Goal: Task Accomplishment & Management: Manage account settings

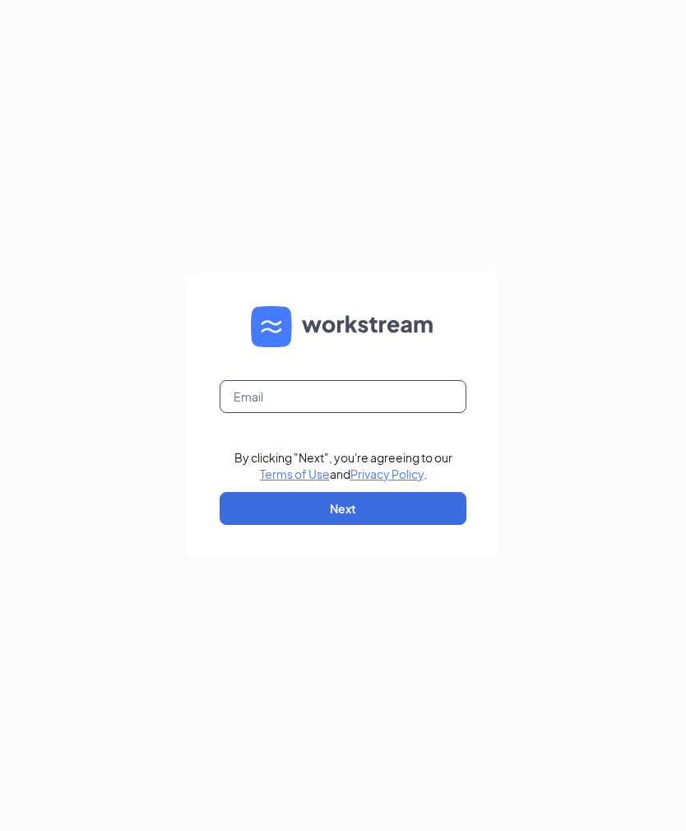
click at [406, 413] on input "text" at bounding box center [343, 396] width 247 height 33
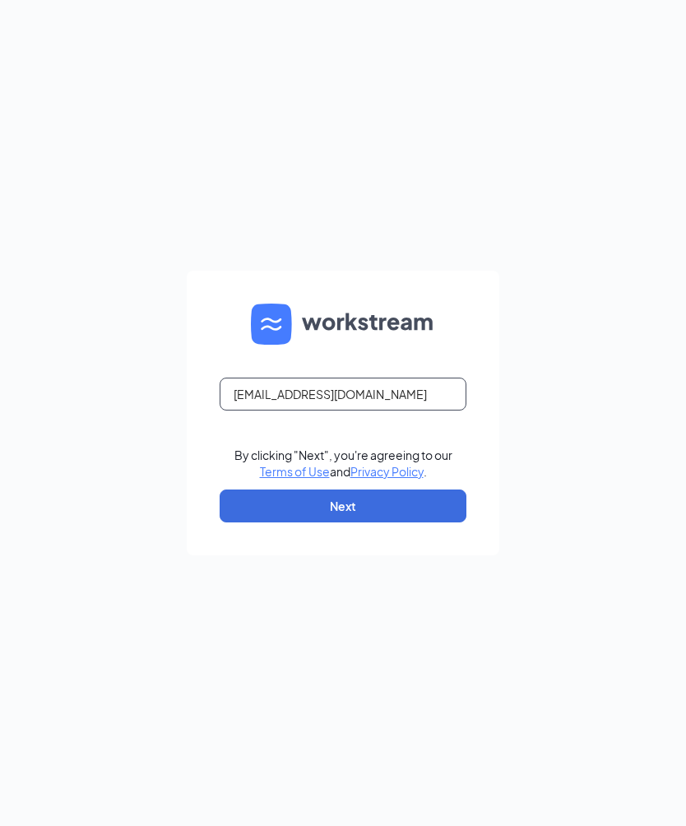
type input "[EMAIL_ADDRESS][DOMAIN_NAME]"
click at [425, 523] on button "Next" at bounding box center [343, 506] width 247 height 33
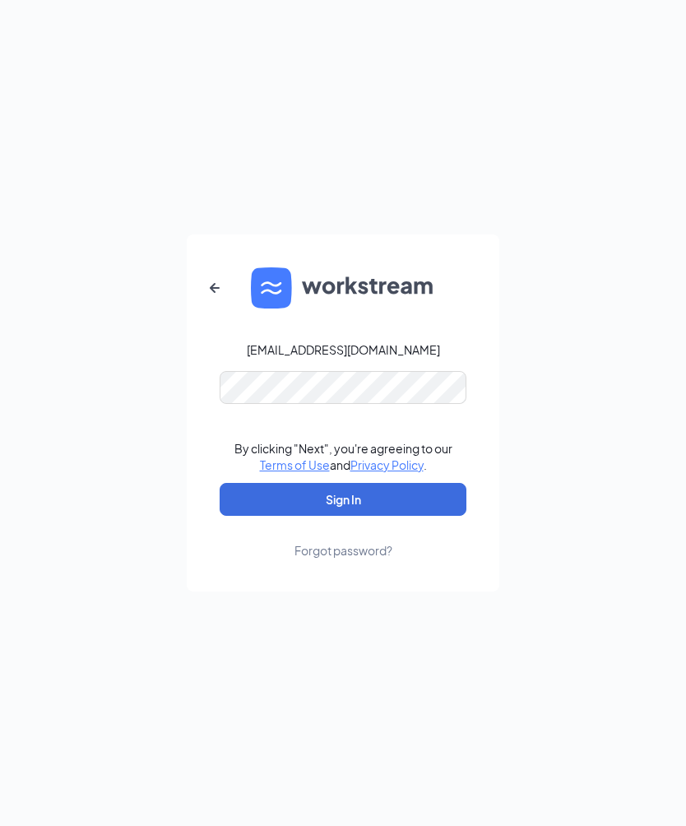
click at [425, 516] on button "Sign In" at bounding box center [343, 499] width 247 height 33
click at [213, 298] on icon "ArrowLeftNew" at bounding box center [215, 288] width 20 height 20
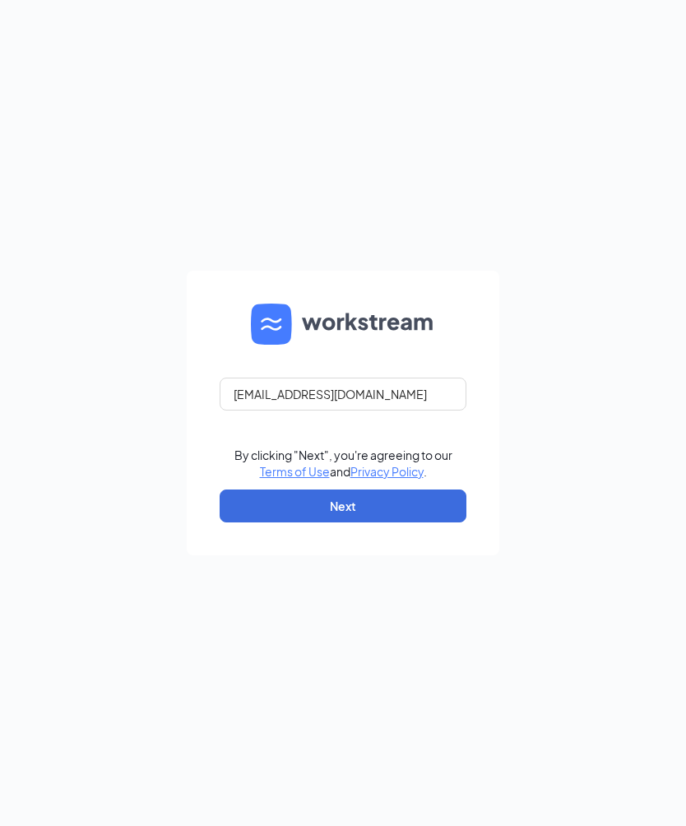
click at [288, 345] on img at bounding box center [343, 324] width 184 height 41
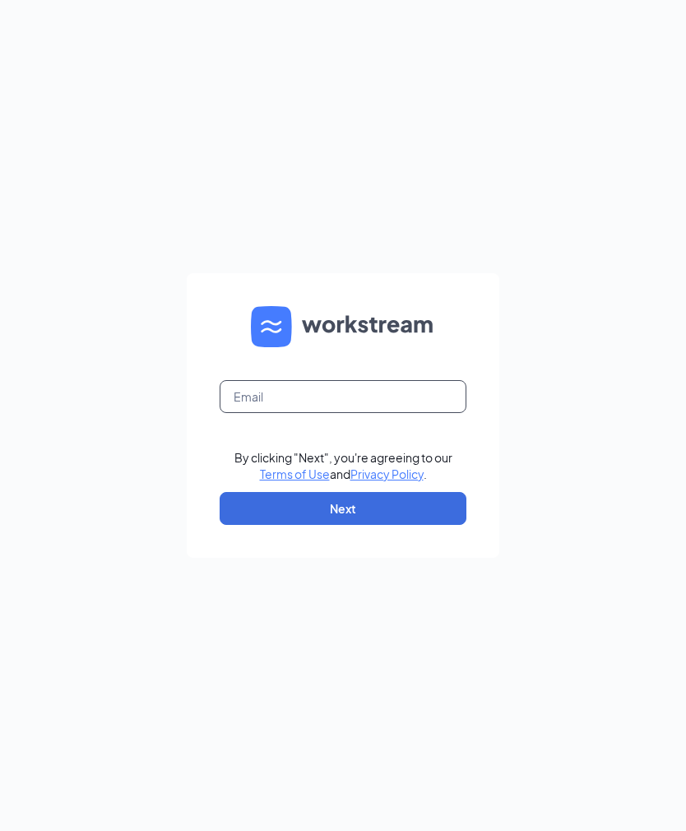
click at [439, 413] on input "text" at bounding box center [343, 396] width 247 height 33
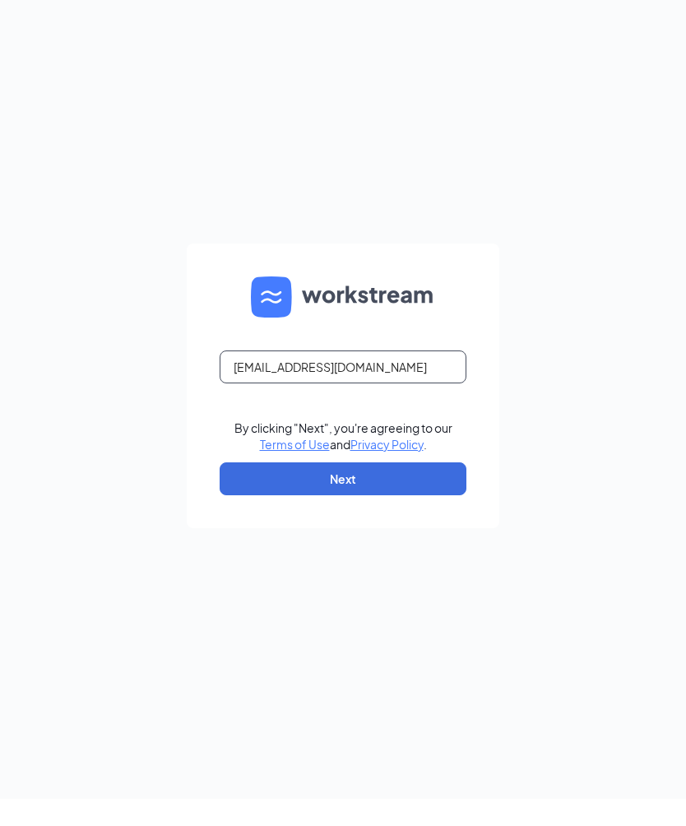
click at [375, 411] on input "[EMAIL_ADDRESS][DOMAIN_NAME]" at bounding box center [343, 394] width 247 height 33
type input "[EMAIL_ADDRESS][DOMAIN_NAME]"
click at [396, 523] on button "Next" at bounding box center [343, 506] width 247 height 33
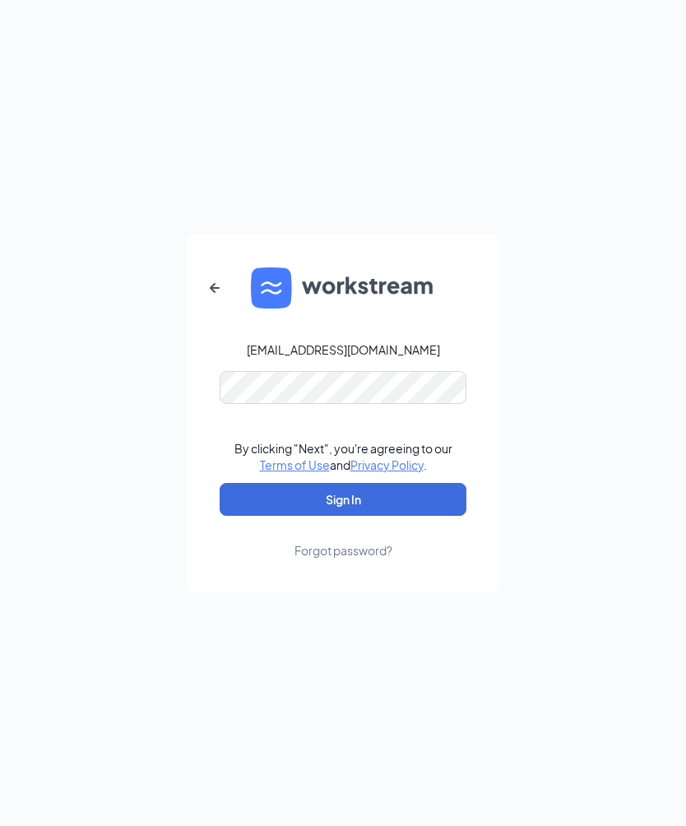
click at [412, 516] on button "Sign In" at bounding box center [343, 499] width 247 height 33
click at [418, 516] on button "Sign In" at bounding box center [343, 499] width 247 height 33
click at [419, 516] on button "Sign In" at bounding box center [343, 499] width 247 height 33
click at [425, 516] on button "Sign In" at bounding box center [343, 499] width 247 height 33
click at [430, 516] on button "Sign In" at bounding box center [343, 499] width 247 height 33
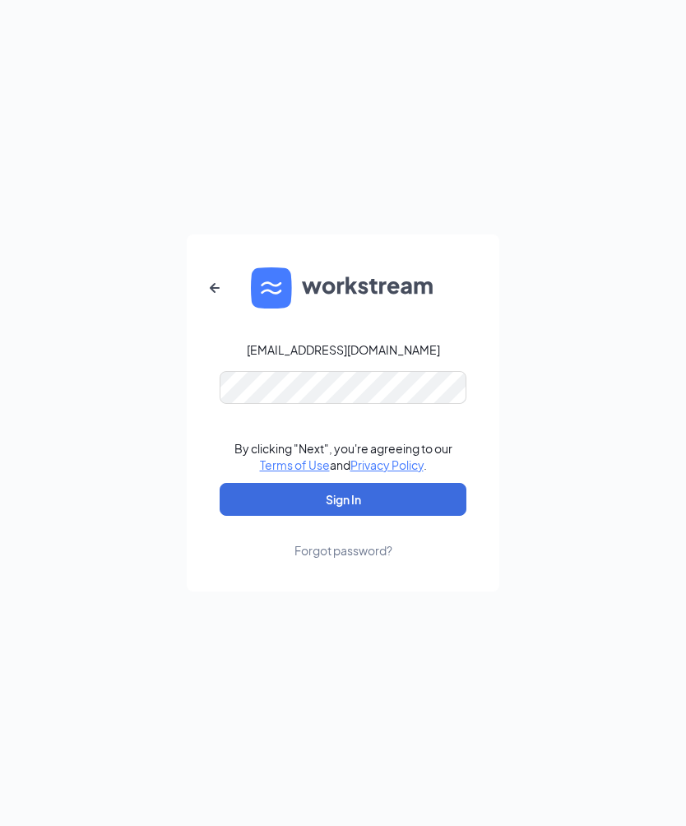
click at [428, 516] on button "Sign In" at bounding box center [343, 499] width 247 height 33
click at [425, 516] on button "Sign In" at bounding box center [343, 499] width 247 height 33
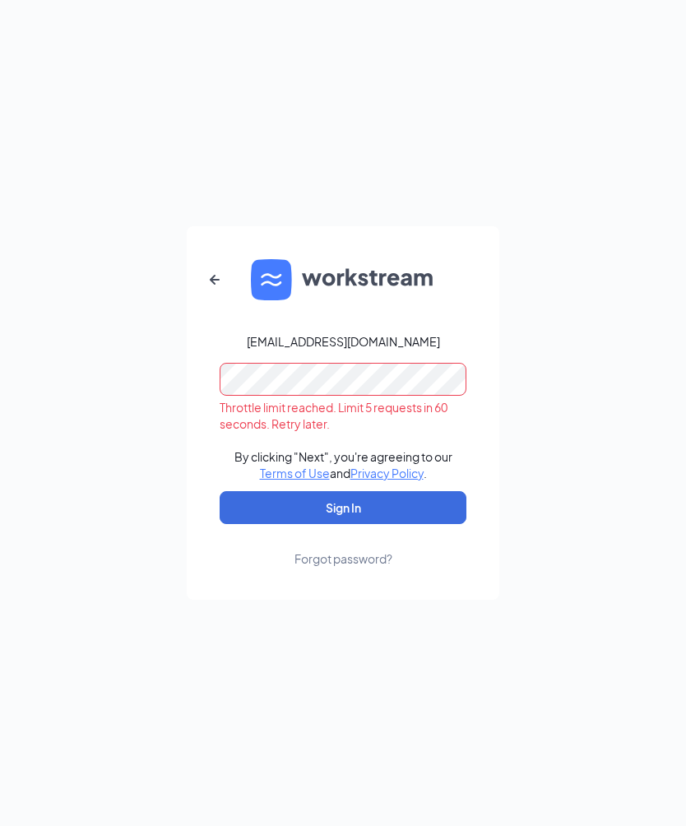
click at [355, 567] on div "Forgot password?" at bounding box center [344, 559] width 98 height 16
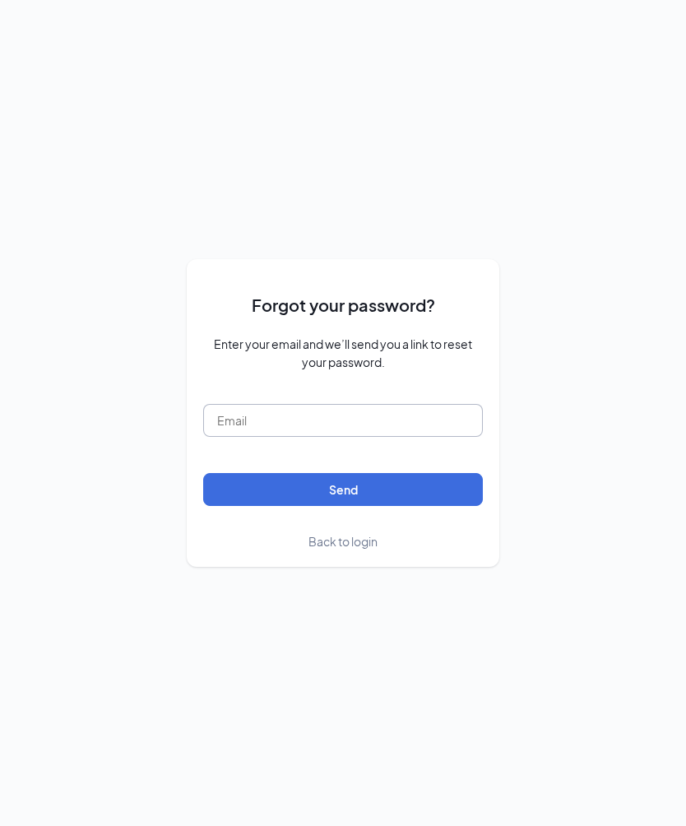
click at [439, 437] on input "text" at bounding box center [343, 420] width 280 height 33
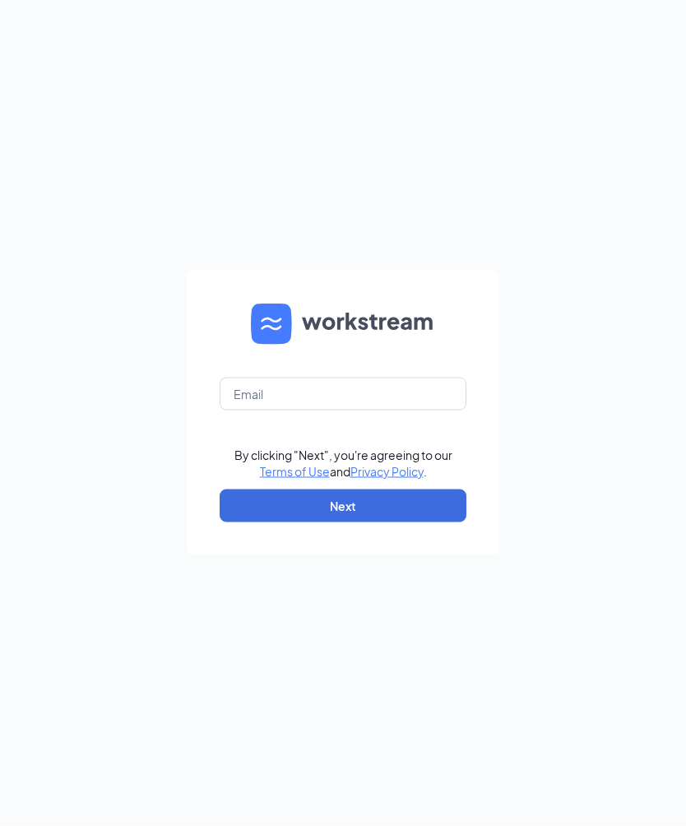
scroll to position [54, 0]
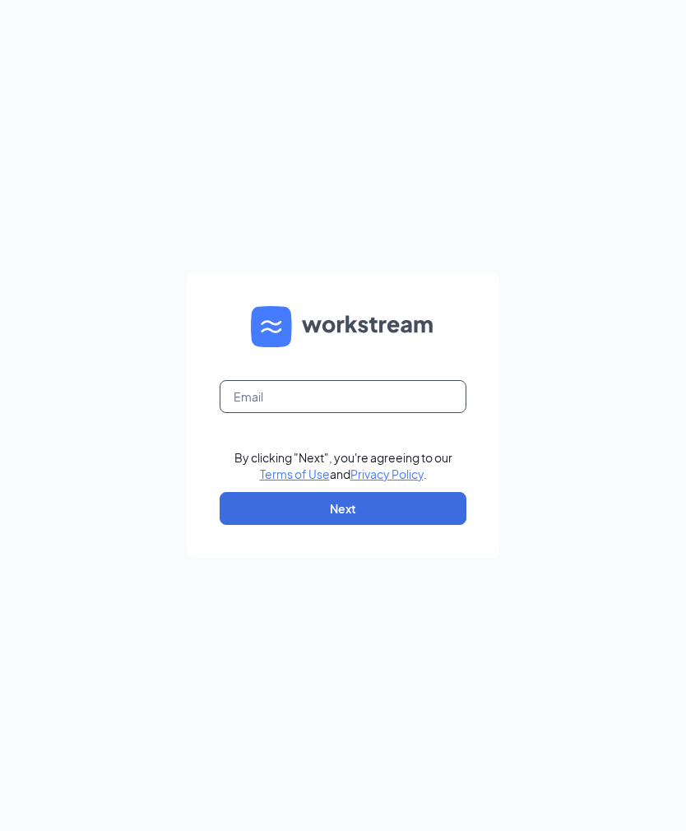
click at [438, 413] on input "text" at bounding box center [343, 396] width 247 height 33
